Goal: Task Accomplishment & Management: Use online tool/utility

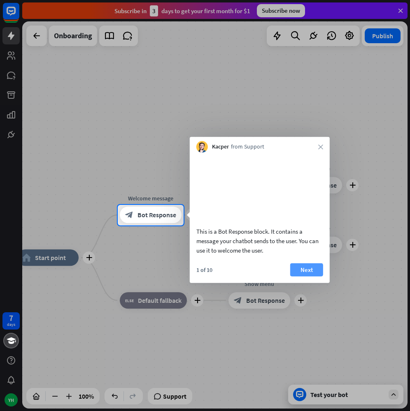
click at [311, 276] on button "Next" at bounding box center [306, 269] width 33 height 13
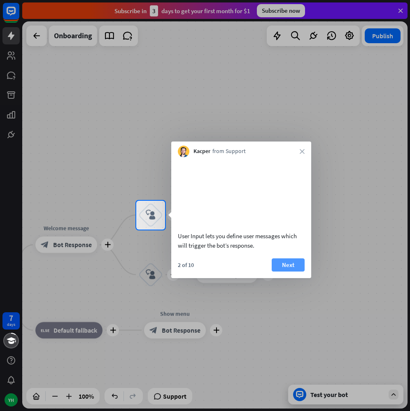
click at [292, 272] on button "Next" at bounding box center [288, 264] width 33 height 13
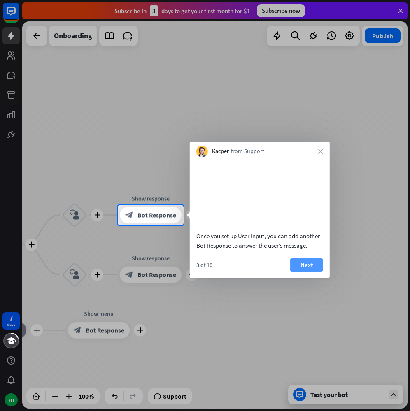
click at [308, 272] on button "Next" at bounding box center [306, 264] width 33 height 13
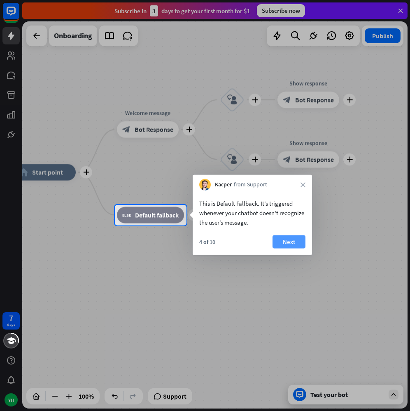
click at [291, 244] on button "Next" at bounding box center [288, 241] width 33 height 13
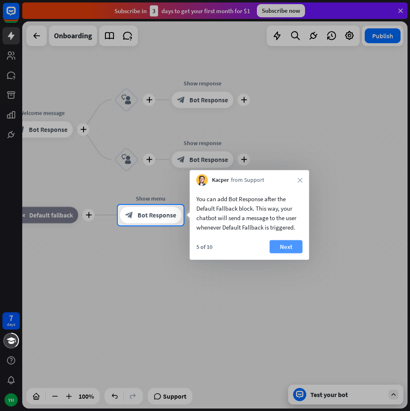
click at [283, 243] on button "Next" at bounding box center [285, 246] width 33 height 13
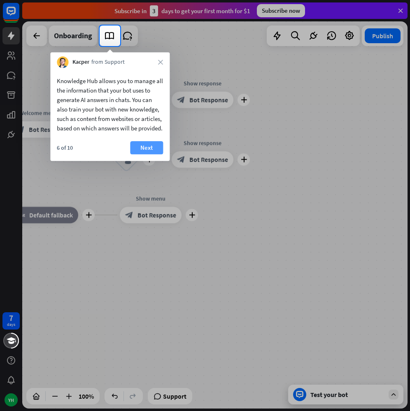
click at [145, 152] on button "Next" at bounding box center [146, 147] width 33 height 13
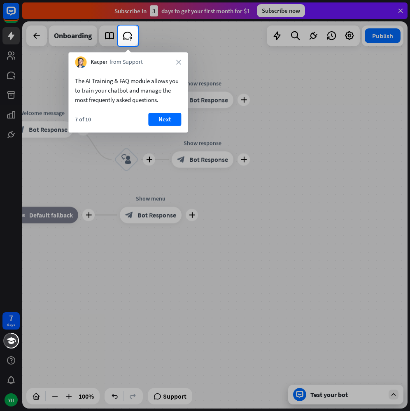
click at [161, 126] on div "7 of 10 Next" at bounding box center [127, 123] width 119 height 20
click at [163, 121] on button "Next" at bounding box center [164, 119] width 33 height 13
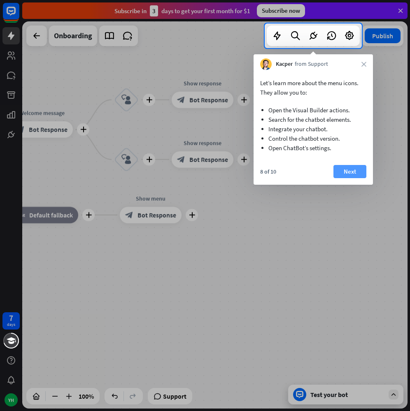
click at [339, 171] on button "Next" at bounding box center [349, 171] width 33 height 13
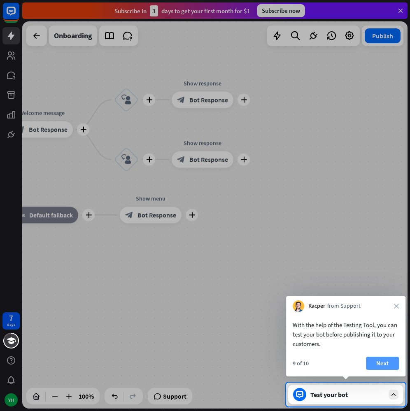
click at [376, 359] on button "Next" at bounding box center [382, 363] width 33 height 13
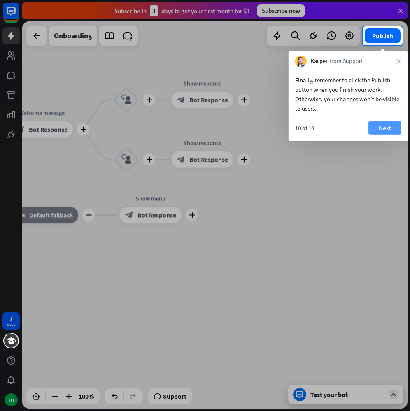
click at [387, 126] on button "Next" at bounding box center [384, 127] width 33 height 13
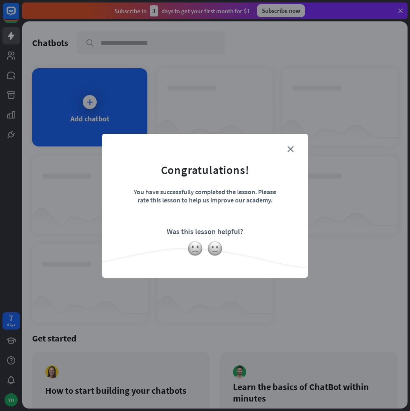
click at [298, 143] on div "close Congratulations! You have successfully completed the lesson. Please rate …" at bounding box center [205, 206] width 206 height 144
click at [293, 148] on icon "close" at bounding box center [290, 149] width 6 height 6
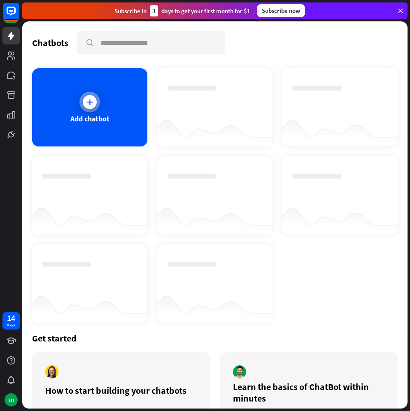
click at [86, 100] on icon at bounding box center [90, 102] width 8 height 8
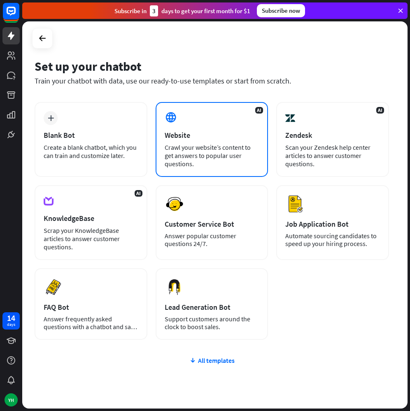
click at [160, 128] on div "AI Website Crawl your website’s content to get answers to popular user question…" at bounding box center [212, 139] width 113 height 75
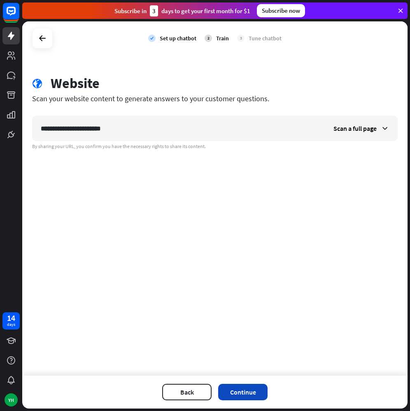
type input "**********"
click at [255, 387] on button "Continue" at bounding box center [242, 392] width 49 height 16
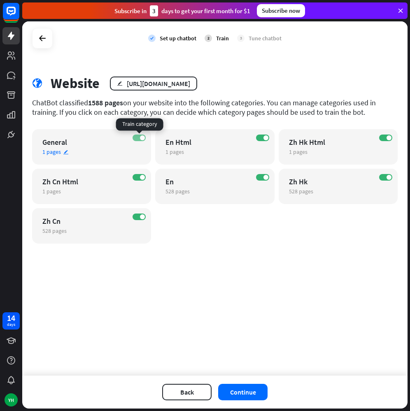
click at [140, 139] on label "ON" at bounding box center [138, 138] width 13 height 7
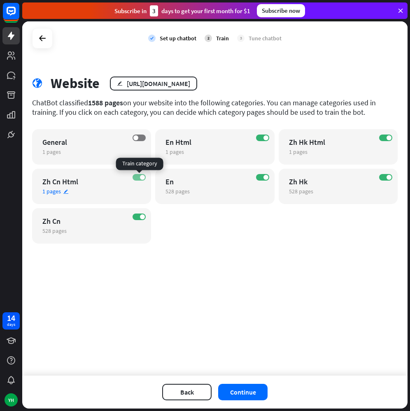
click at [139, 174] on label "ON" at bounding box center [138, 177] width 13 height 7
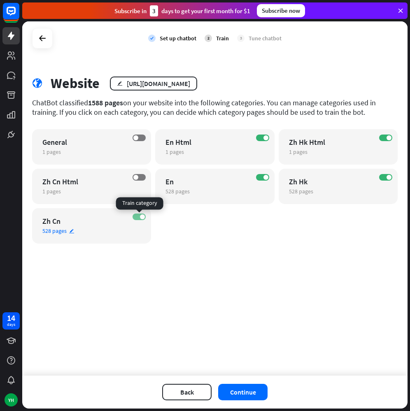
click at [143, 218] on span at bounding box center [142, 216] width 5 height 5
click at [264, 135] on label "ON" at bounding box center [262, 138] width 13 height 7
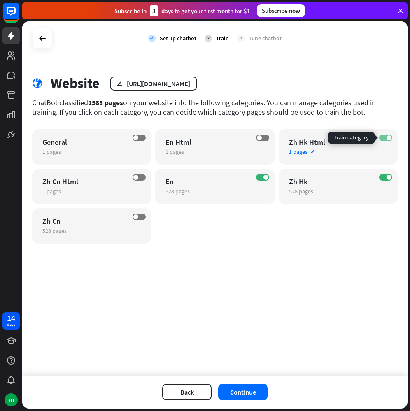
click at [388, 138] on span at bounding box center [388, 137] width 5 height 5
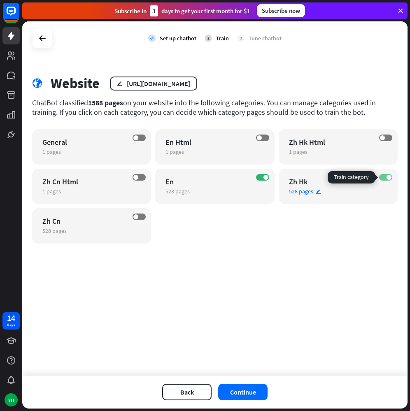
click at [387, 176] on span at bounding box center [388, 177] width 5 height 5
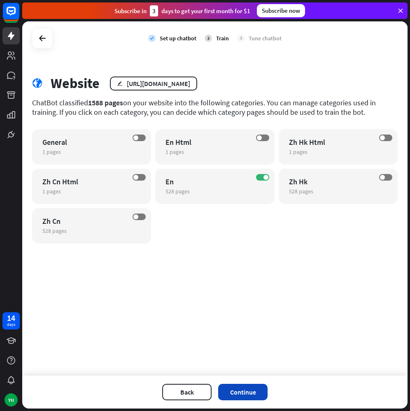
click at [258, 397] on button "Continue" at bounding box center [242, 392] width 49 height 16
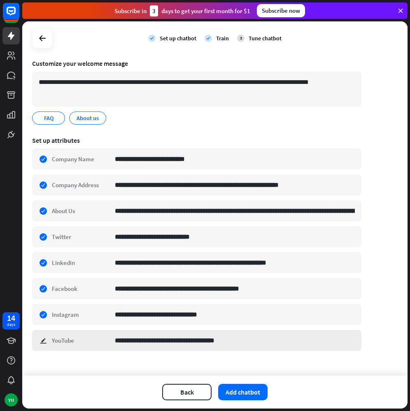
scroll to position [65, 0]
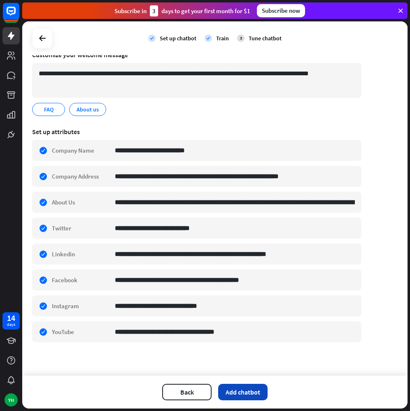
click at [255, 395] on button "Add chatbot" at bounding box center [242, 392] width 49 height 16
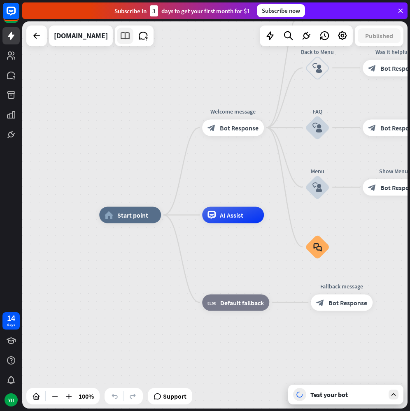
click at [120, 41] on icon at bounding box center [125, 35] width 11 height 11
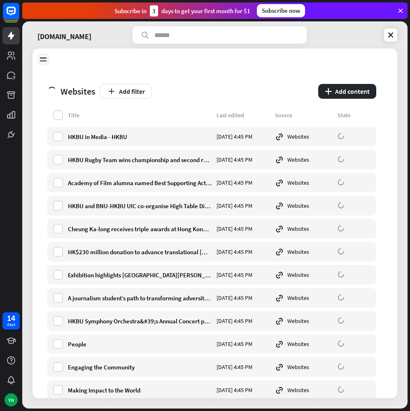
click at [43, 58] on icon at bounding box center [43, 59] width 9 height 9
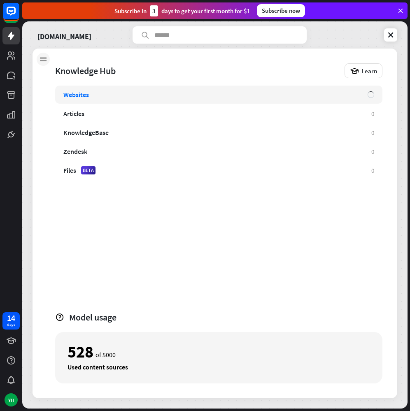
click at [98, 95] on div "Websites" at bounding box center [211, 95] width 296 height 8
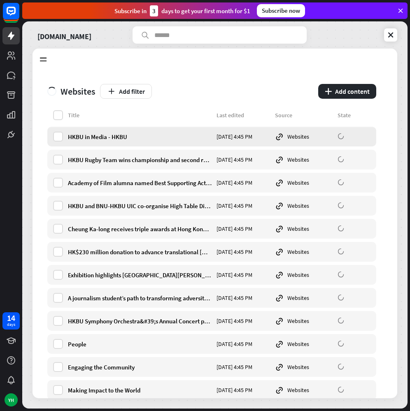
click at [106, 135] on div "HKBU in Media - HKBU" at bounding box center [140, 137] width 144 height 8
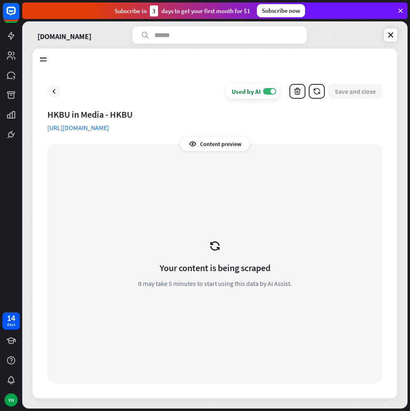
click at [214, 244] on icon at bounding box center [215, 246] width 12 height 12
click at [57, 93] on icon at bounding box center [54, 91] width 8 height 8
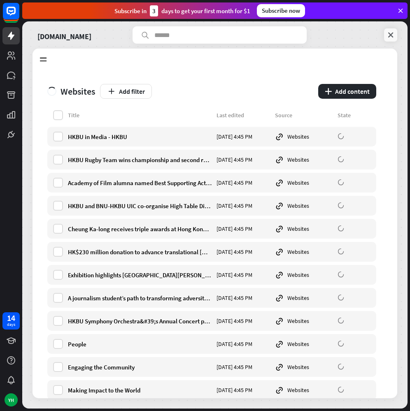
click at [392, 38] on icon at bounding box center [390, 35] width 8 height 8
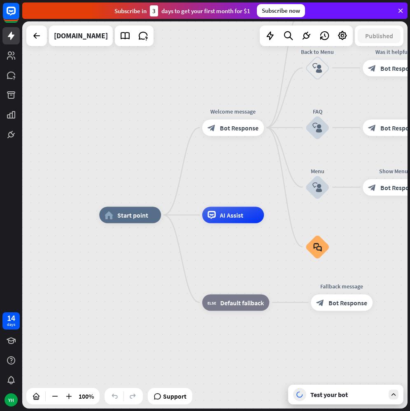
click at [397, 394] on icon at bounding box center [393, 394] width 7 height 7
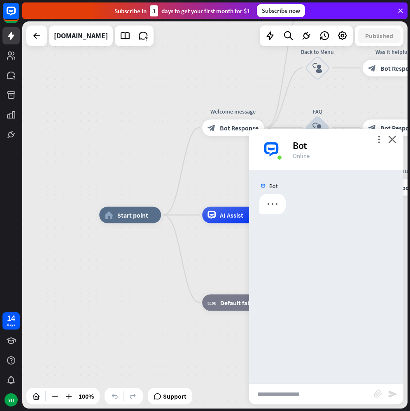
click at [334, 395] on input "text" at bounding box center [311, 394] width 125 height 21
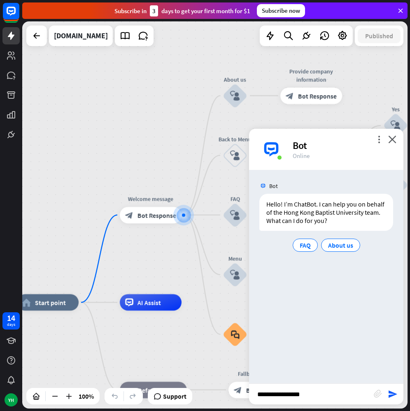
type input "**********"
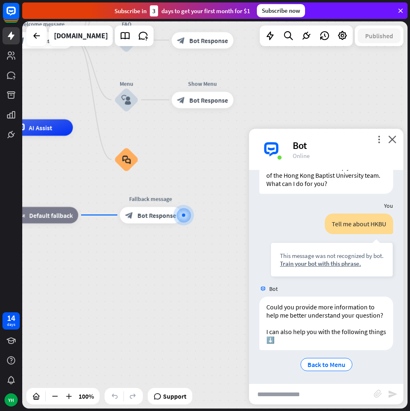
scroll to position [46, 0]
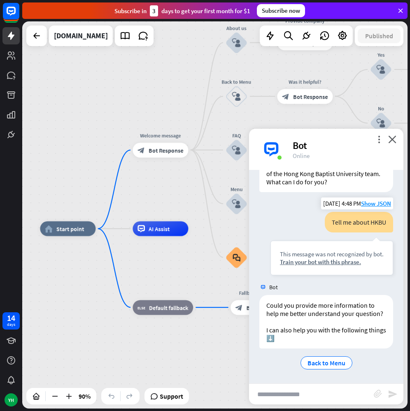
drag, startPoint x: 210, startPoint y: 144, endPoint x: 312, endPoint y: 237, distance: 138.6
click at [312, 237] on div "home_2 Start point Welcome message block_bot_response Bot Response About us blo…" at bounding box center [214, 214] width 385 height 387
click at [320, 385] on input "text" at bounding box center [311, 394] width 125 height 21
type input "**********"
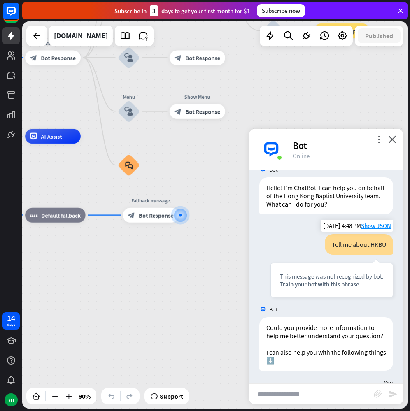
scroll to position [0, 0]
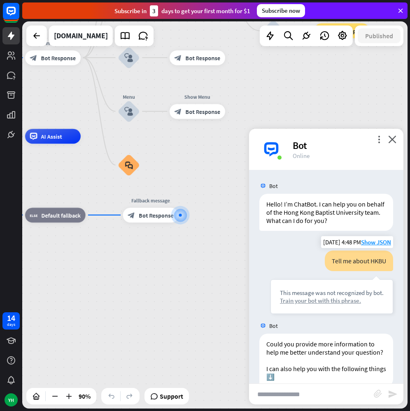
click at [329, 300] on div "Train your bot with this phrase." at bounding box center [332, 301] width 104 height 8
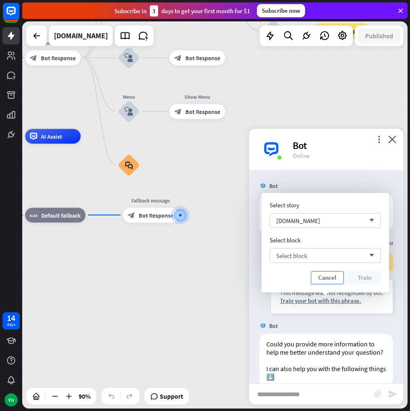
click at [328, 279] on button "Cancel" at bounding box center [327, 277] width 33 height 13
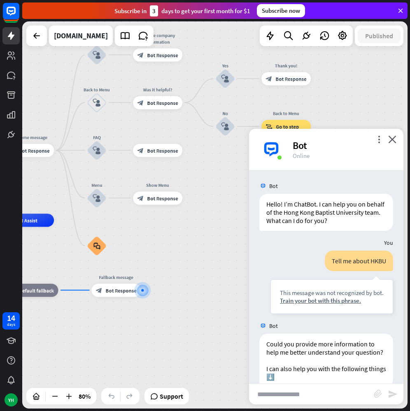
drag, startPoint x: 219, startPoint y: 186, endPoint x: 178, endPoint y: 261, distance: 85.1
click at [178, 261] on div "home_2 Start point Welcome message block_bot_response Bot Response About us blo…" at bounding box center [76, 375] width 308 height 310
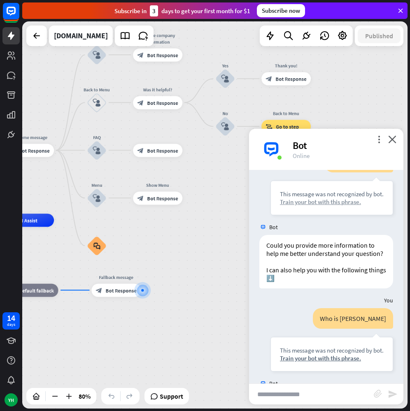
scroll to position [5, 0]
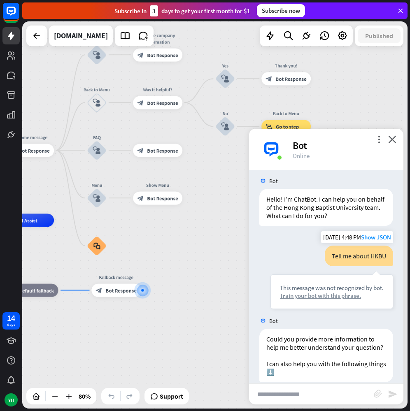
click at [336, 295] on div "Train your bot with this phrase." at bounding box center [332, 296] width 104 height 8
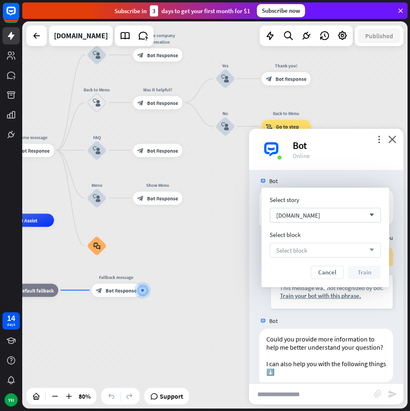
click at [318, 244] on div "Select block arrow_down" at bounding box center [324, 250] width 111 height 15
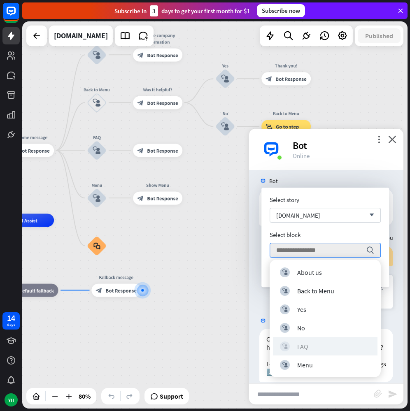
click at [311, 345] on div "block_user_input FAQ" at bounding box center [325, 346] width 91 height 10
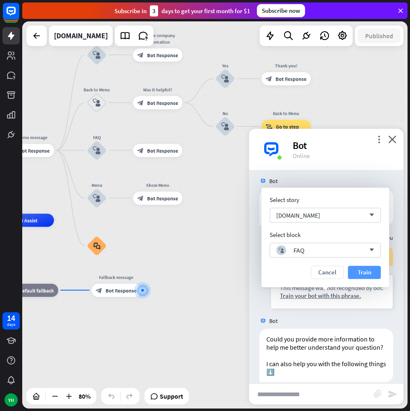
click at [363, 267] on button "Train" at bounding box center [364, 272] width 33 height 13
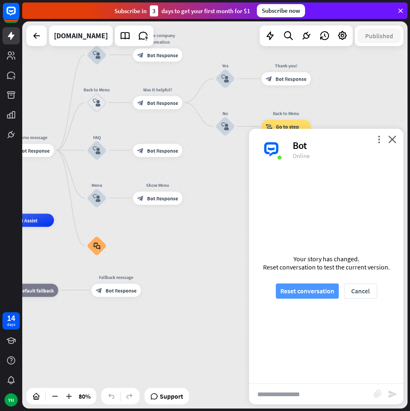
click at [315, 294] on button "Reset conversation" at bounding box center [307, 290] width 63 height 15
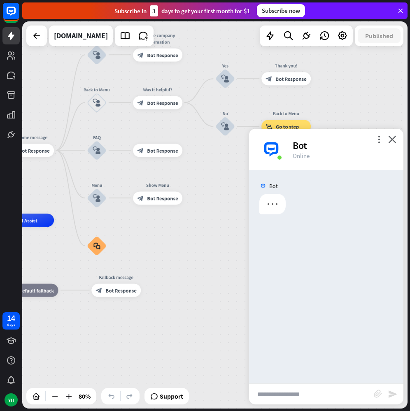
scroll to position [0, 0]
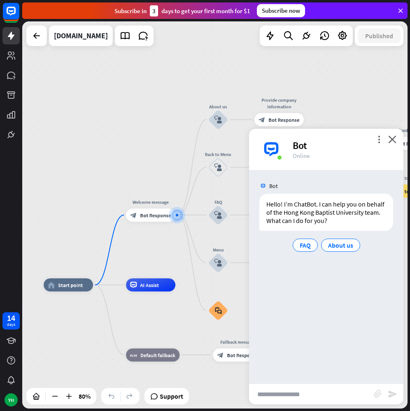
click at [314, 388] on input "text" at bounding box center [311, 394] width 125 height 21
type input "*"
type input "**********"
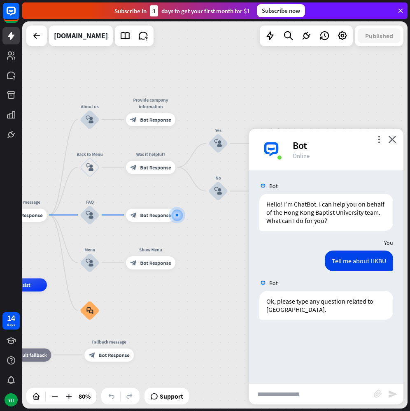
click at [309, 392] on input "text" at bounding box center [311, 394] width 125 height 21
type input "**********"
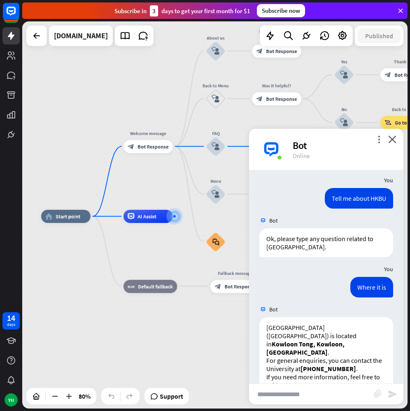
scroll to position [79, 0]
